Goal: Information Seeking & Learning: Understand process/instructions

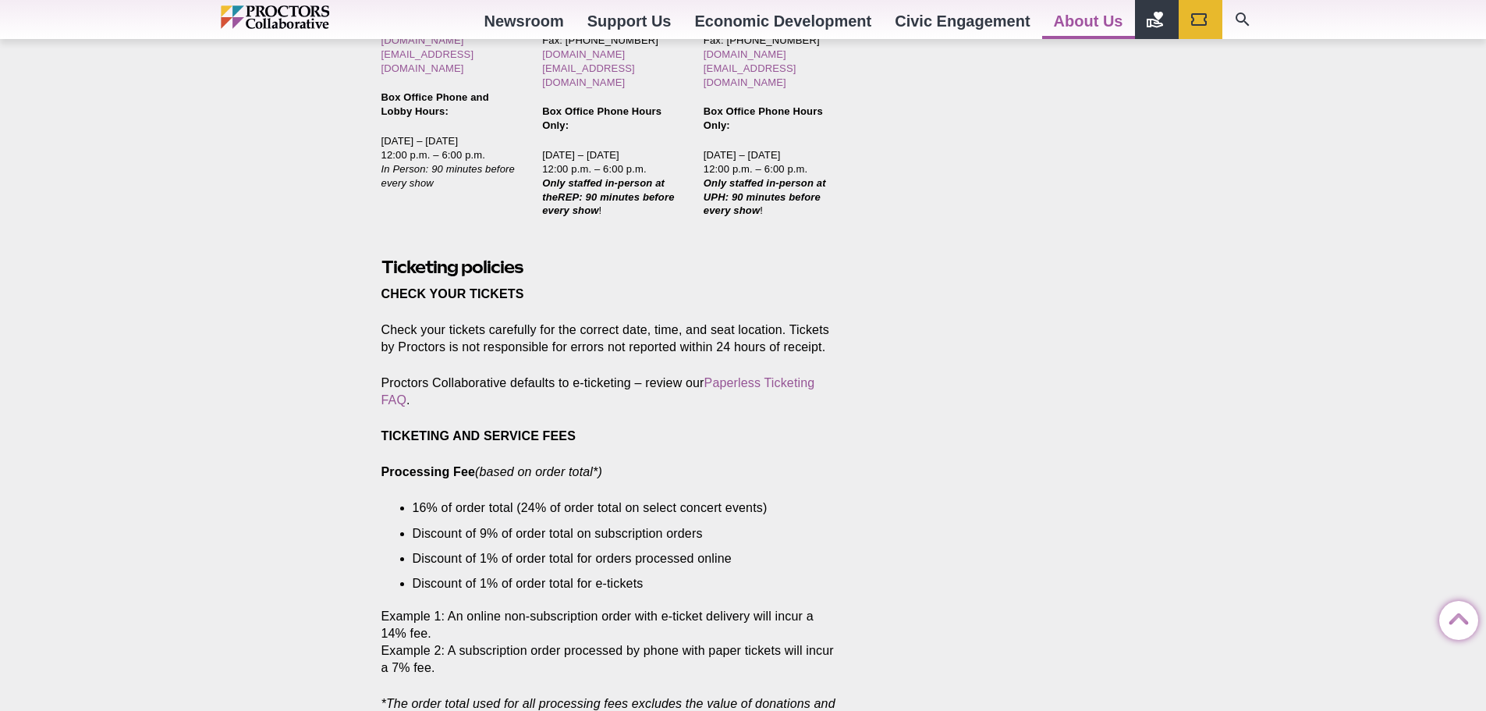
scroll to position [858, 0]
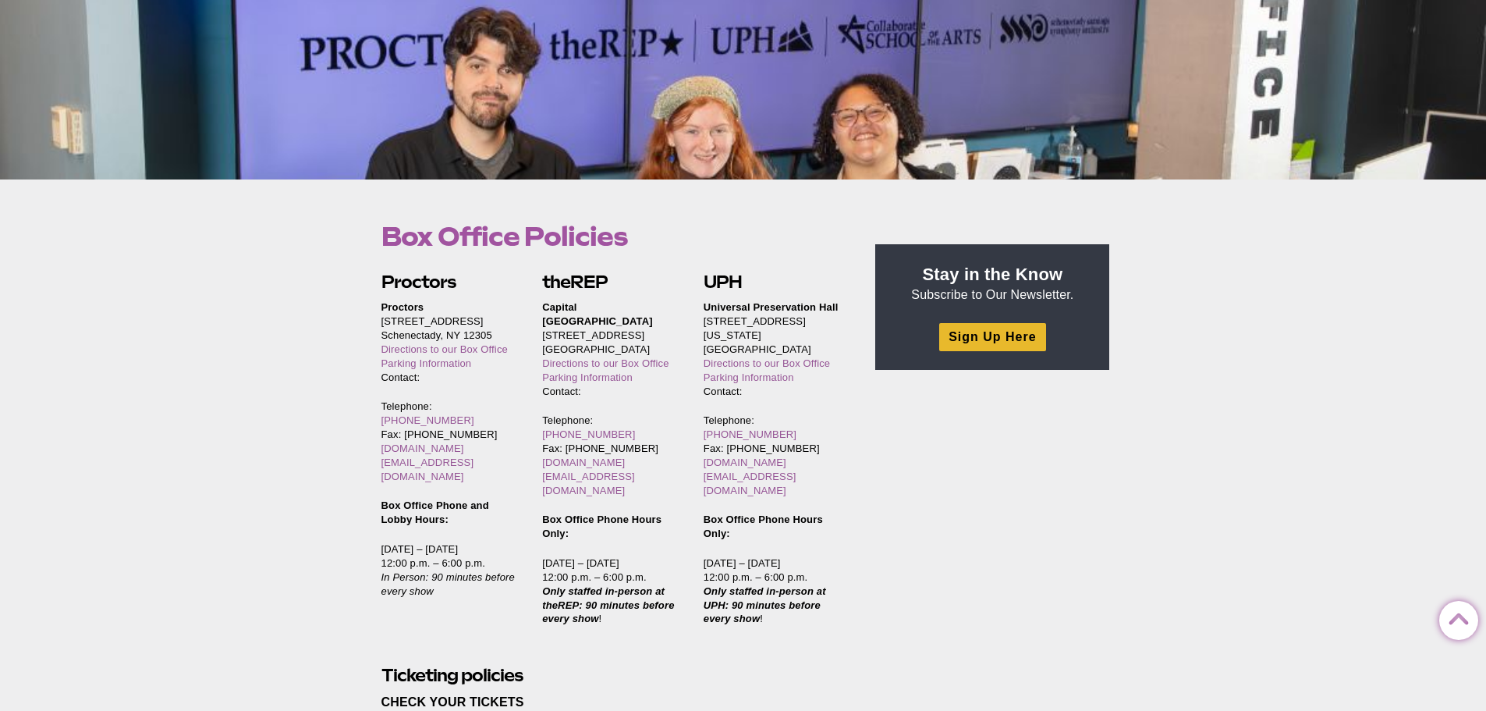
scroll to position [0, 0]
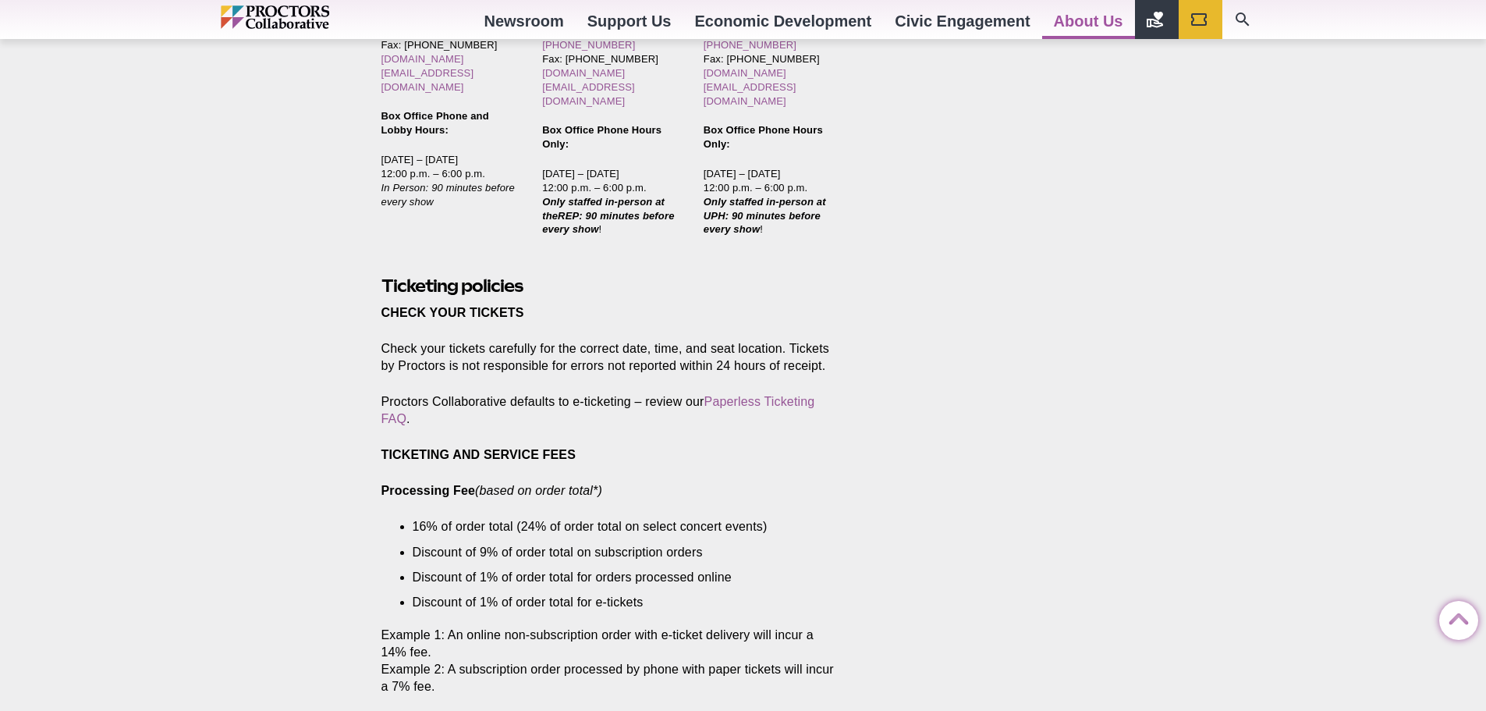
scroll to position [702, 0]
click at [777, 394] on link "Paperless Ticketing FAQ" at bounding box center [598, 409] width 434 height 30
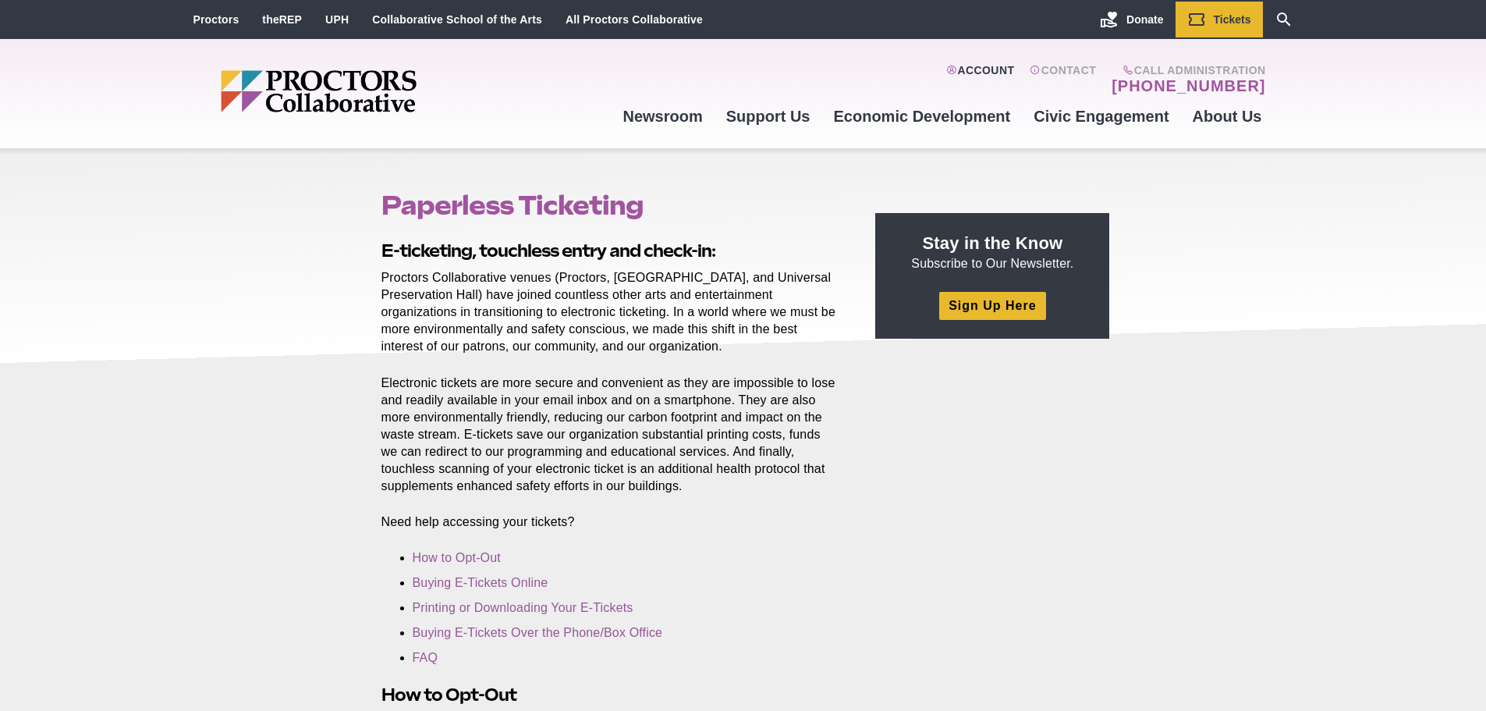
click at [988, 71] on link "Account" at bounding box center [980, 79] width 68 height 31
